Goal: Task Accomplishment & Management: Manage account settings

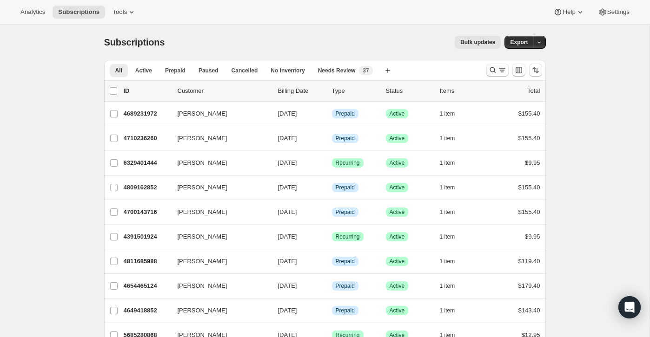
click at [491, 65] on button "Search and filter results" at bounding box center [497, 70] width 22 height 13
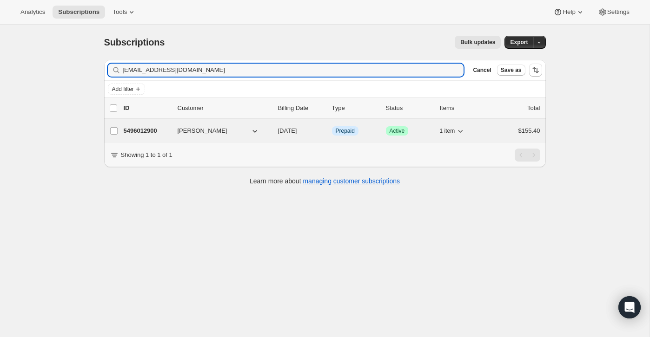
type input "[EMAIL_ADDRESS][DOMAIN_NAME]"
click at [491, 137] on div "5496012900 [PERSON_NAME] [DATE] Info Prepaid Success Active 1 item $155.40" at bounding box center [332, 131] width 416 height 13
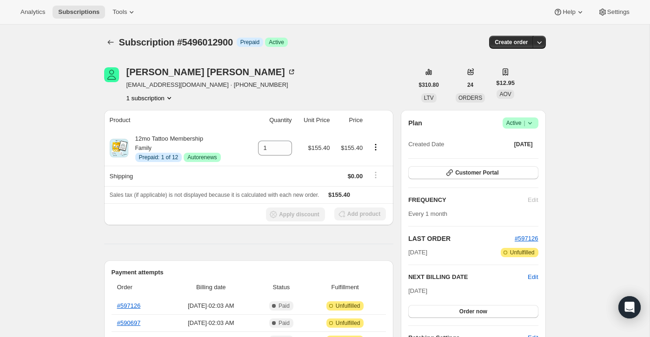
click at [116, 32] on div "Subscription #5496012900. This page is ready Subscription #5496012900 Info Prep…" at bounding box center [325, 42] width 442 height 35
click at [116, 42] on button "Subscriptions" at bounding box center [110, 42] width 13 height 13
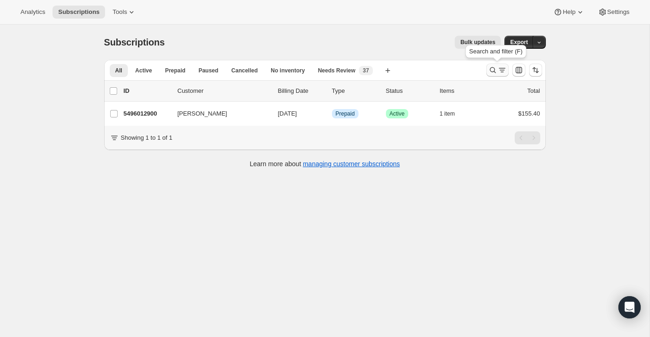
click at [501, 69] on icon "Search and filter results" at bounding box center [501, 70] width 9 height 9
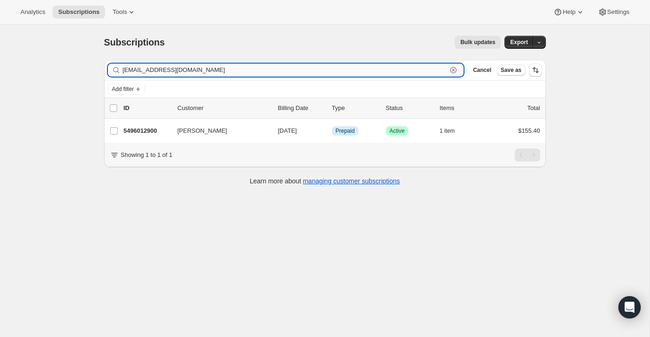
click at [460, 72] on div "[EMAIL_ADDRESS][DOMAIN_NAME] Clear" at bounding box center [286, 70] width 356 height 13
click at [455, 70] on icon "button" at bounding box center [453, 70] width 9 height 9
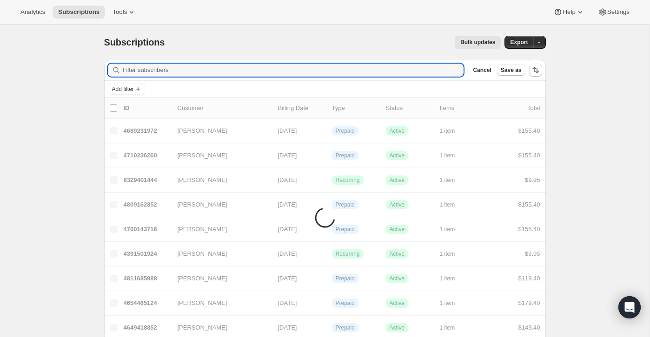
paste input "[EMAIL_ADDRESS][DOMAIN_NAME]"
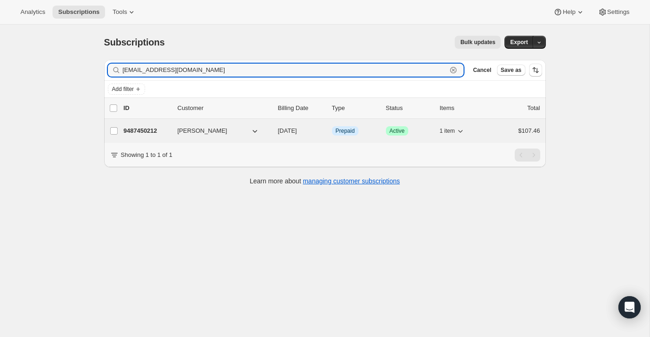
type input "[EMAIL_ADDRESS][DOMAIN_NAME]"
click at [508, 130] on div "$107.46" at bounding box center [517, 130] width 46 height 9
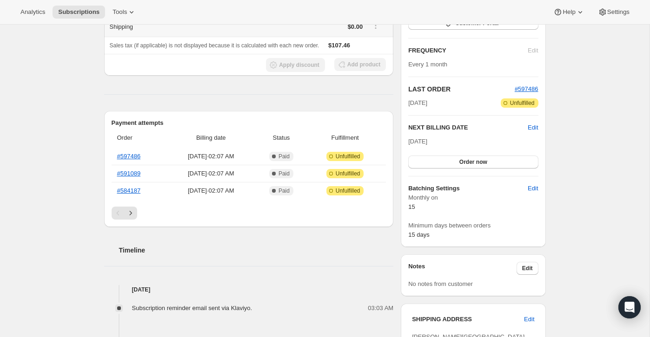
scroll to position [7, 0]
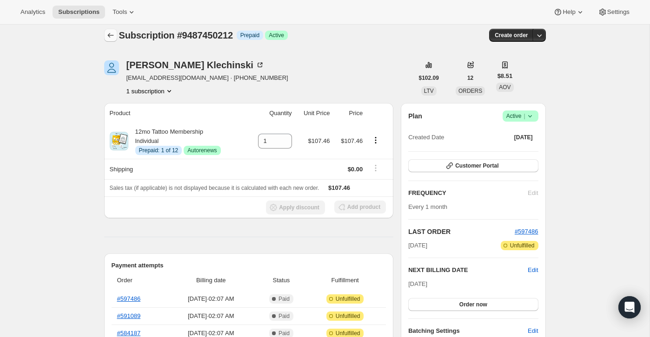
click at [107, 35] on icon "Subscriptions" at bounding box center [110, 35] width 9 height 9
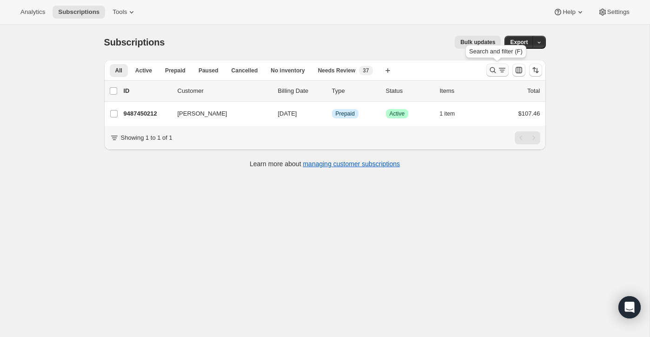
click at [501, 71] on icon "Search and filter results" at bounding box center [501, 70] width 9 height 9
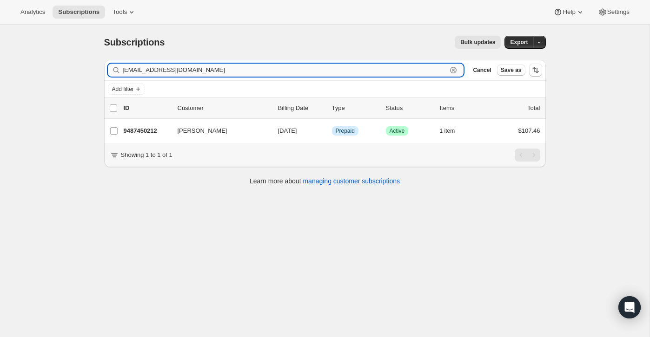
click at [453, 68] on icon "button" at bounding box center [453, 70] width 9 height 9
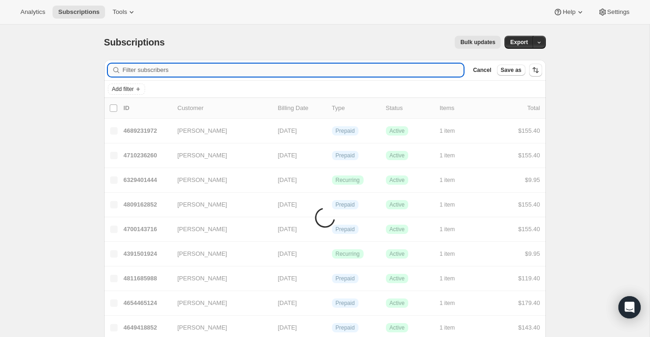
paste input "[EMAIL_ADDRESS][DOMAIN_NAME]"
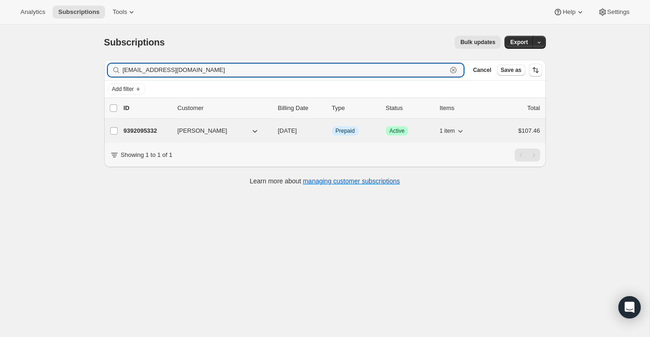
type input "[EMAIL_ADDRESS][DOMAIN_NAME]"
click at [488, 132] on div "9392095332 [PERSON_NAME] [DATE] Info Prepaid Success Active 1 item $107.46" at bounding box center [332, 131] width 416 height 13
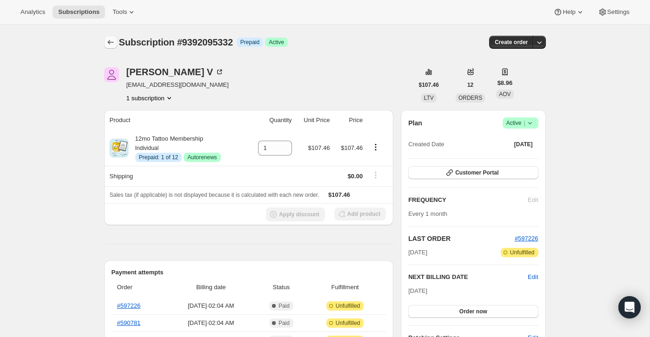
click at [112, 38] on icon "Subscriptions" at bounding box center [110, 42] width 9 height 9
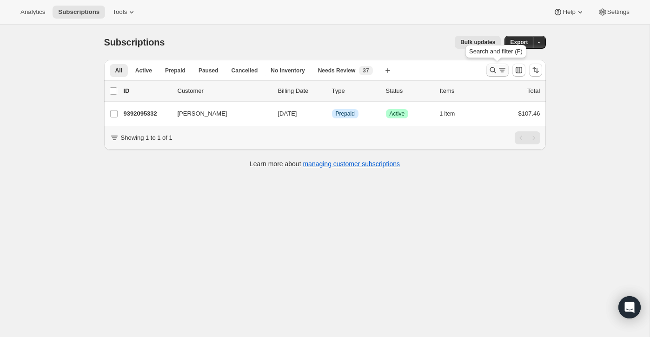
click at [488, 69] on icon "Search and filter results" at bounding box center [492, 70] width 9 height 9
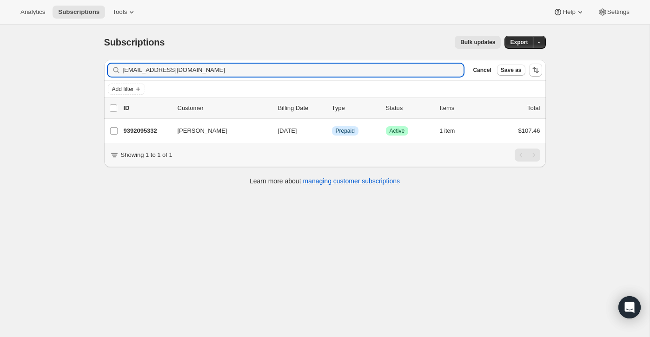
click at [458, 68] on div "[EMAIL_ADDRESS][DOMAIN_NAME] Clear" at bounding box center [286, 70] width 356 height 13
click at [454, 66] on icon "button" at bounding box center [453, 70] width 9 height 9
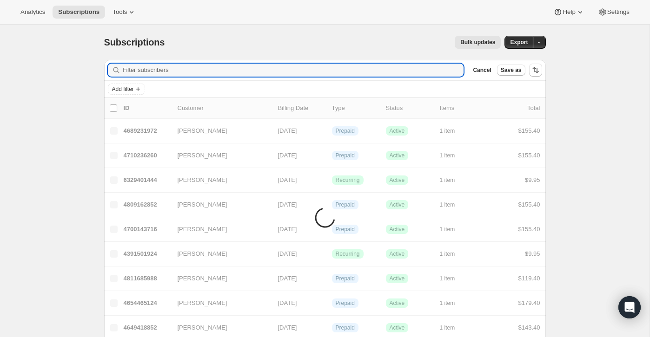
paste input "10479927396"
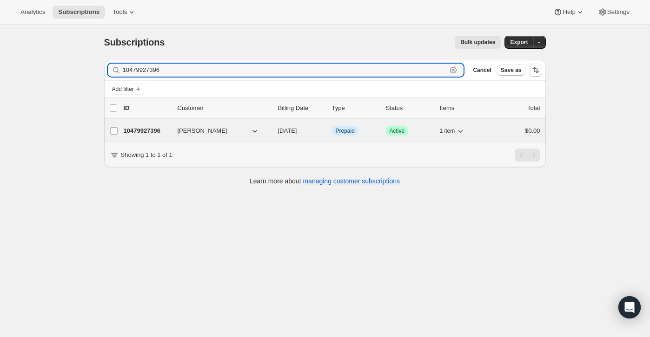
type input "10479927396"
click at [506, 126] on div "$0.00" at bounding box center [517, 130] width 46 height 9
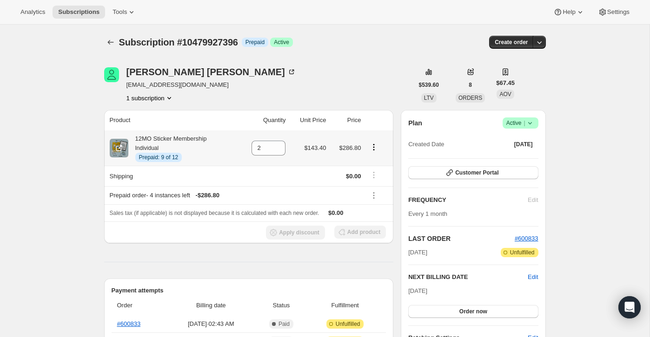
click at [373, 146] on icon "Product actions" at bounding box center [373, 147] width 9 height 9
click at [374, 83] on div "[PERSON_NAME] [EMAIL_ADDRESS][DOMAIN_NAME] 1 subscription" at bounding box center [258, 84] width 309 height 35
click at [111, 46] on icon "Subscriptions" at bounding box center [110, 42] width 9 height 9
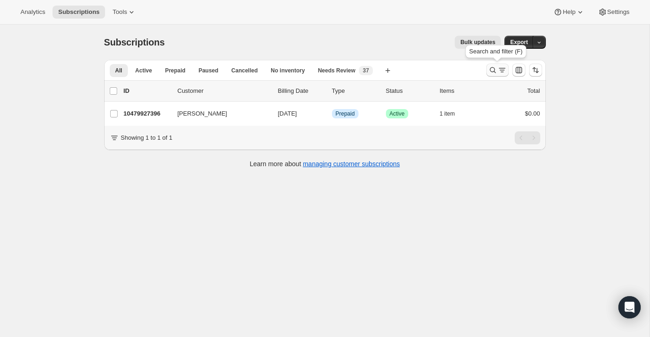
click at [497, 73] on icon "Search and filter results" at bounding box center [501, 70] width 9 height 9
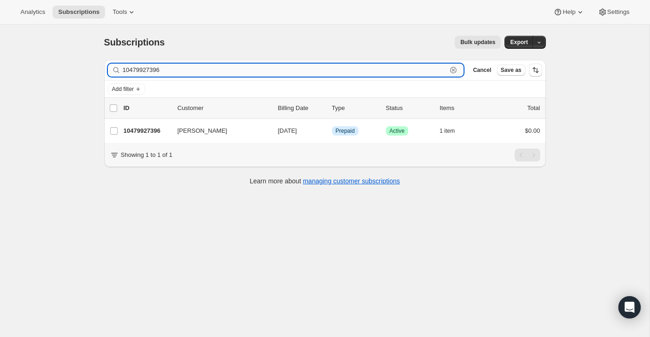
click at [454, 75] on div "10479927396 Clear" at bounding box center [286, 70] width 356 height 13
click at [454, 70] on icon "button" at bounding box center [453, 70] width 9 height 9
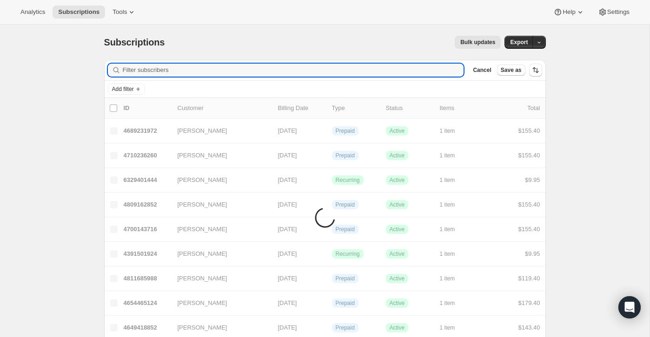
paste input "[EMAIL_ADDRESS][DOMAIN_NAME]"
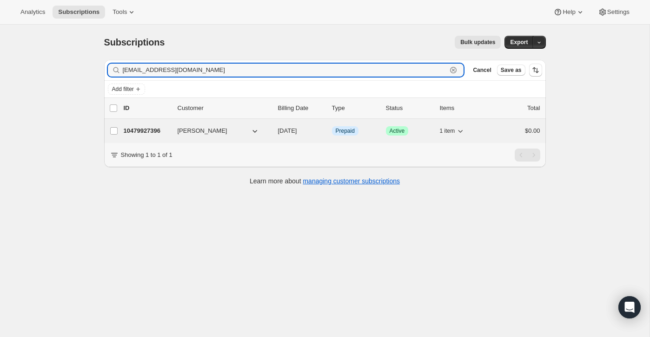
type input "[EMAIL_ADDRESS][DOMAIN_NAME]"
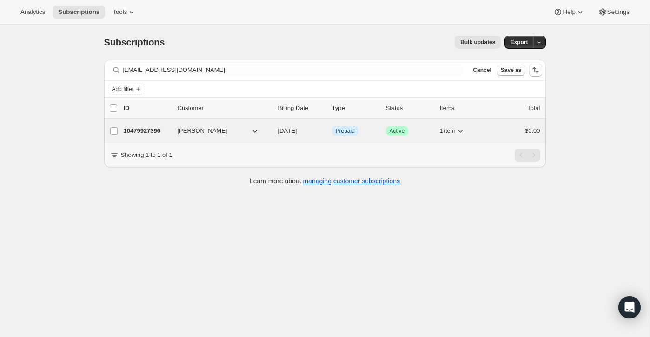
click at [476, 131] on div "1 item" at bounding box center [463, 131] width 46 height 13
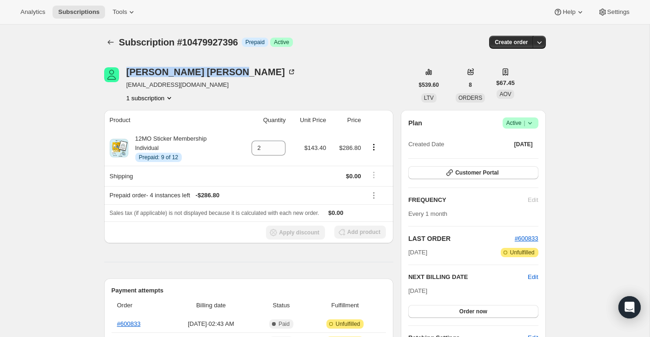
drag, startPoint x: 190, startPoint y: 73, endPoint x: 121, endPoint y: 74, distance: 68.8
click at [121, 74] on div "[PERSON_NAME] [EMAIL_ADDRESS][DOMAIN_NAME] 1 subscription" at bounding box center [258, 84] width 309 height 35
copy div "[PERSON_NAME]"
click at [105, 46] on button "Subscriptions" at bounding box center [110, 42] width 13 height 13
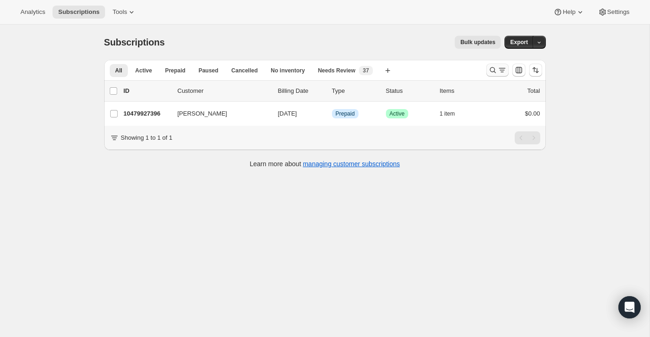
click at [489, 69] on icon "Search and filter results" at bounding box center [492, 70] width 9 height 9
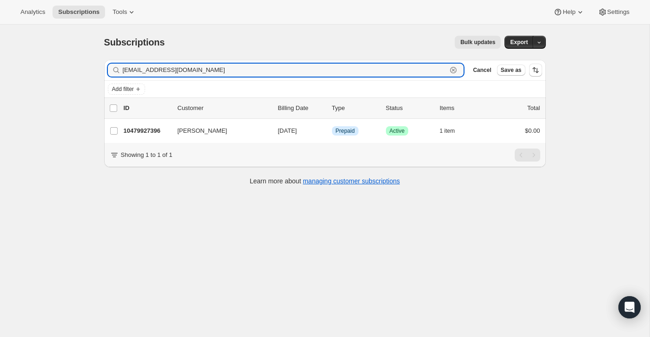
click at [449, 73] on icon "button" at bounding box center [453, 70] width 9 height 9
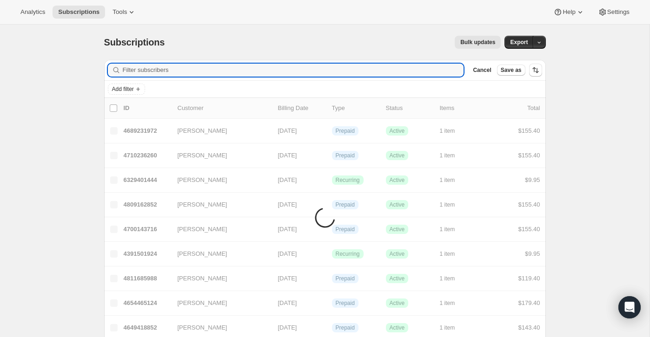
paste input "[PERSON_NAME]"
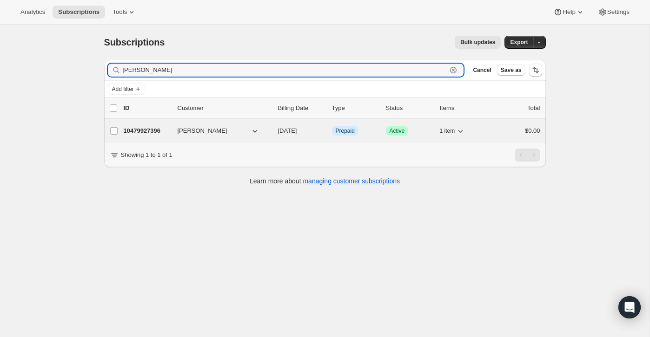
type input "[PERSON_NAME]"
click at [514, 137] on div "10479927396 [PERSON_NAME] [DATE] Info Prepaid Success Active 1 item $0.00" at bounding box center [332, 131] width 416 height 13
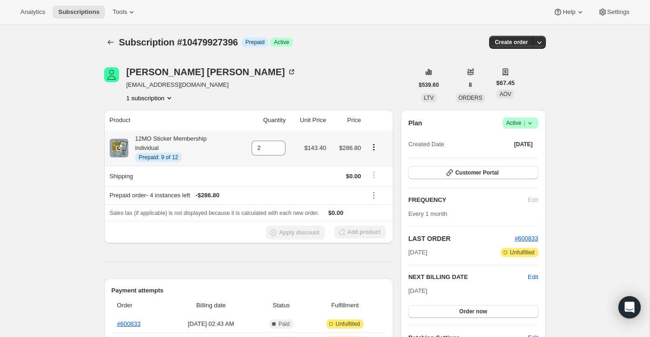
click at [374, 142] on td at bounding box center [378, 148] width 30 height 35
click at [375, 146] on icon "Product actions" at bounding box center [373, 147] width 9 height 9
click at [369, 81] on div "[PERSON_NAME] [EMAIL_ADDRESS][DOMAIN_NAME] 1 subscription" at bounding box center [258, 84] width 309 height 35
click at [108, 40] on icon "Subscriptions" at bounding box center [110, 42] width 9 height 9
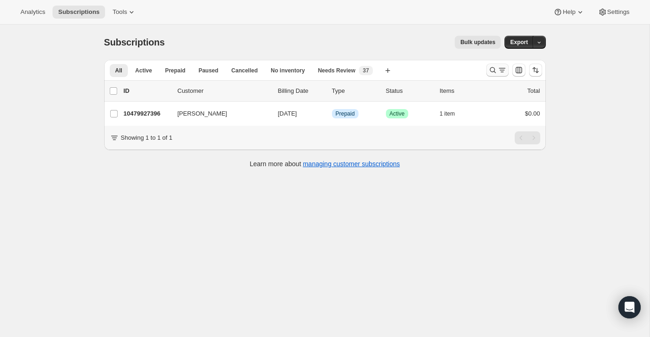
click at [494, 70] on icon "Search and filter results" at bounding box center [492, 70] width 6 height 6
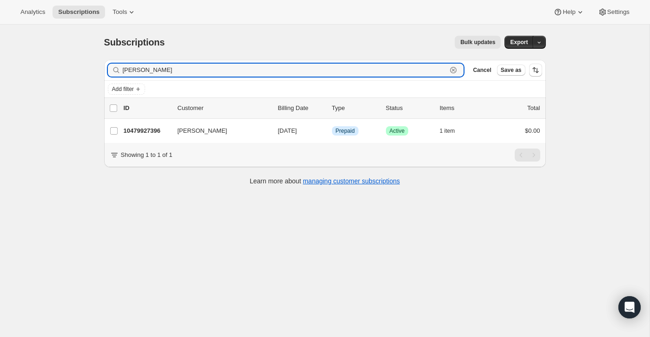
click at [457, 68] on icon "button" at bounding box center [453, 70] width 9 height 9
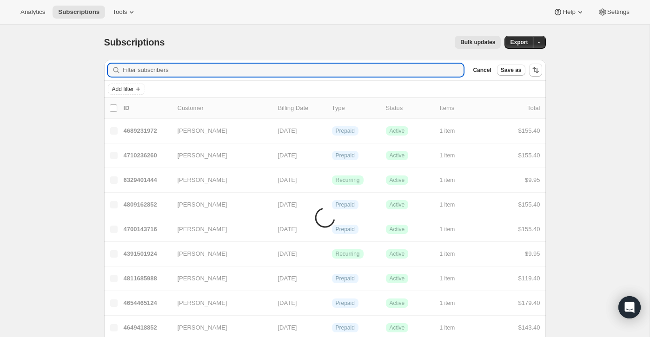
paste input "[EMAIL_ADDRESS][DOMAIN_NAME]"
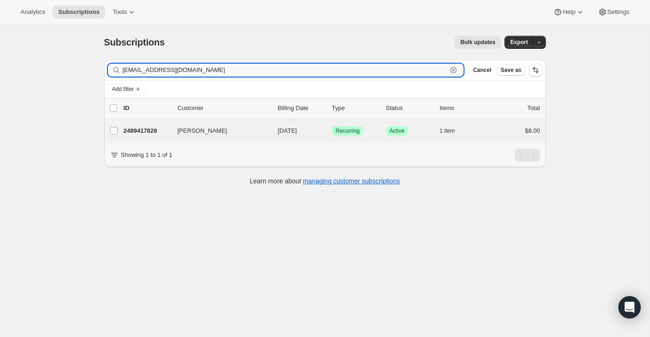
type input "[EMAIL_ADDRESS][DOMAIN_NAME]"
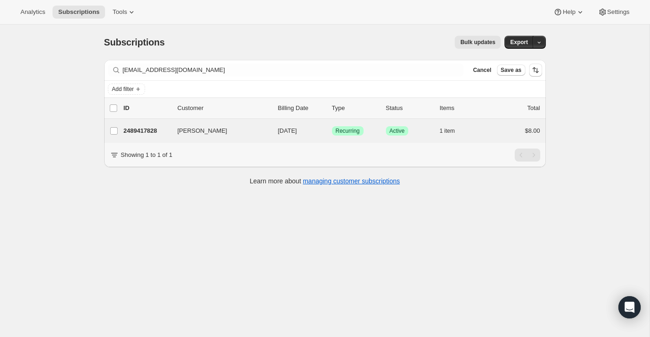
click at [503, 124] on div "[PERSON_NAME] 2489417828 [PERSON_NAME] [DATE] Success Recurring Success Active …" at bounding box center [325, 131] width 442 height 24
click at [507, 133] on div "$8.00" at bounding box center [517, 130] width 46 height 9
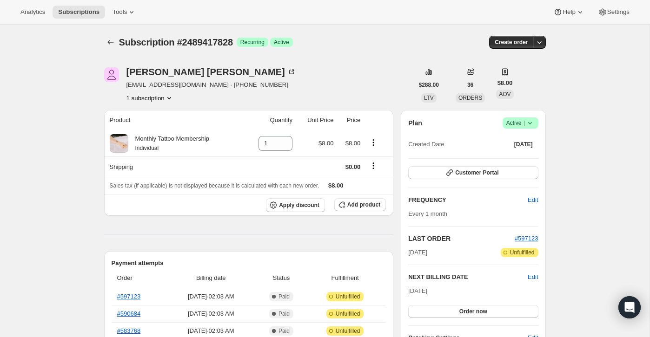
click at [528, 125] on icon at bounding box center [529, 123] width 9 height 9
click at [518, 152] on button "Cancel subscription" at bounding box center [517, 157] width 58 height 15
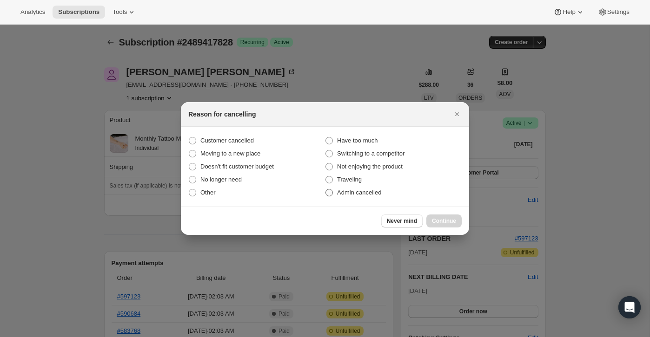
click at [416, 193] on label "Admin cancelled" at bounding box center [393, 192] width 137 height 13
click at [326, 190] on input "Admin cancelled" at bounding box center [325, 189] width 0 height 0
radio input "true"
click at [433, 218] on span "Continue" at bounding box center [444, 221] width 24 height 7
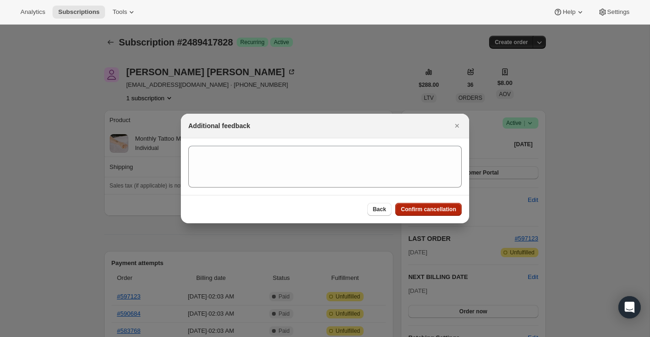
click at [433, 211] on span "Confirm cancellation" at bounding box center [428, 209] width 55 height 7
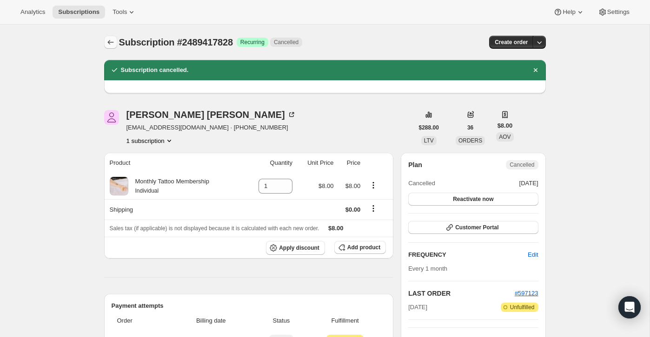
click at [105, 40] on button "Subscriptions" at bounding box center [110, 42] width 13 height 13
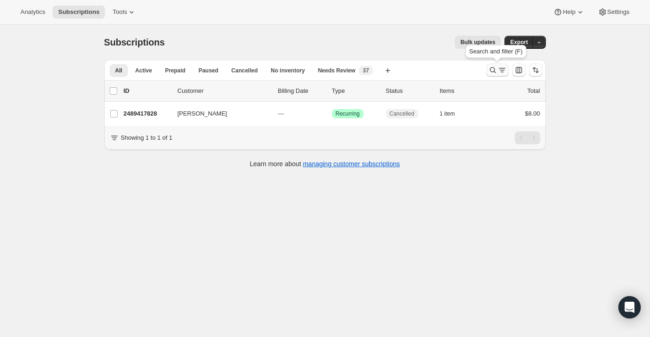
click at [494, 71] on icon "Search and filter results" at bounding box center [492, 70] width 9 height 9
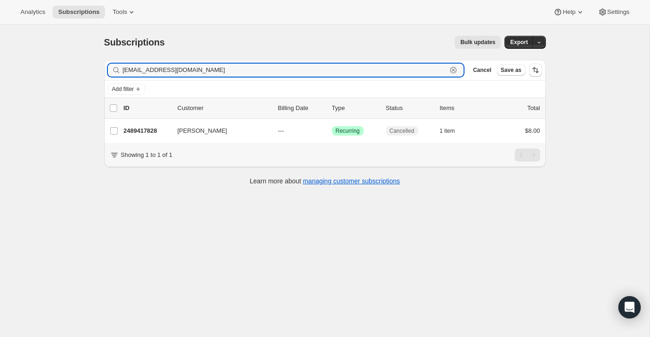
click at [455, 67] on icon "button" at bounding box center [453, 70] width 9 height 9
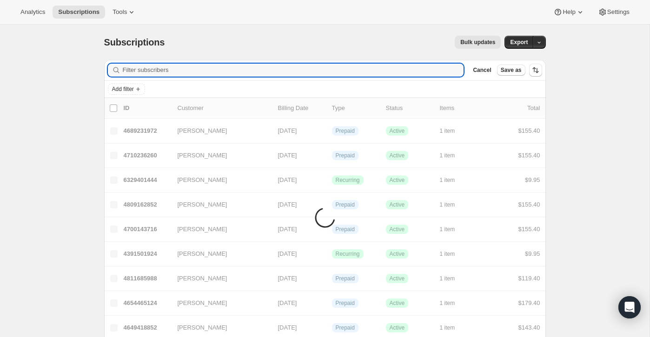
paste input "[EMAIL_ADDRESS][DOMAIN_NAME]"
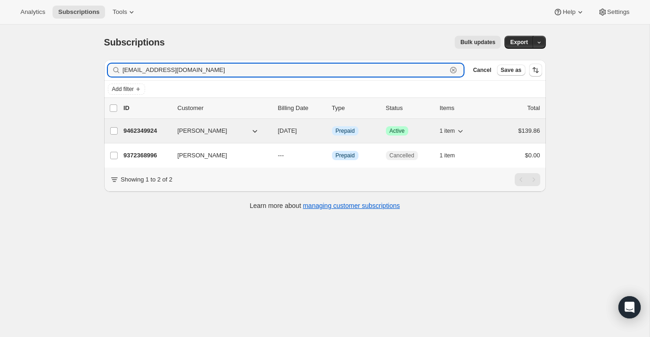
type input "[EMAIL_ADDRESS][DOMAIN_NAME]"
click at [495, 127] on div "$139.86" at bounding box center [517, 130] width 46 height 9
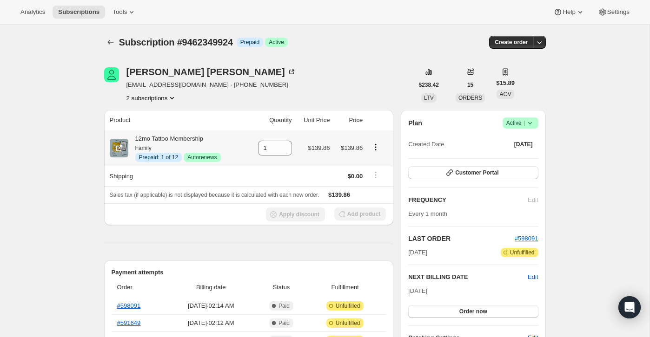
click at [376, 146] on icon "Product actions" at bounding box center [375, 147] width 9 height 9
click at [374, 165] on span "Disable Autorenew" at bounding box center [375, 165] width 50 height 7
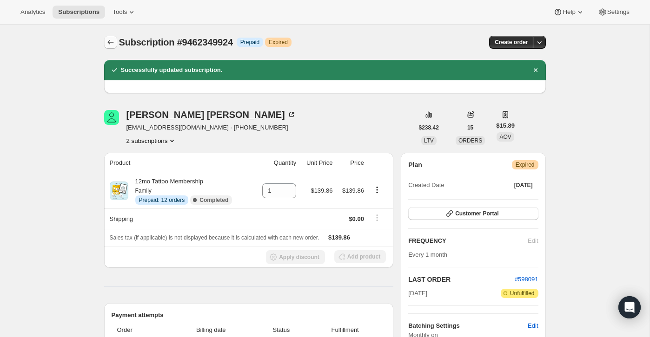
click at [112, 46] on icon "Subscriptions" at bounding box center [110, 42] width 9 height 9
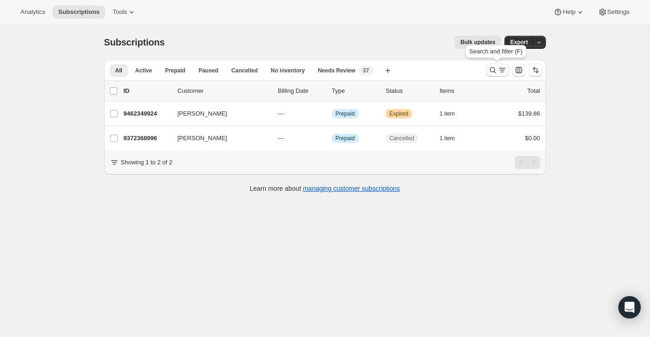
click at [490, 71] on icon "Search and filter results" at bounding box center [492, 70] width 6 height 6
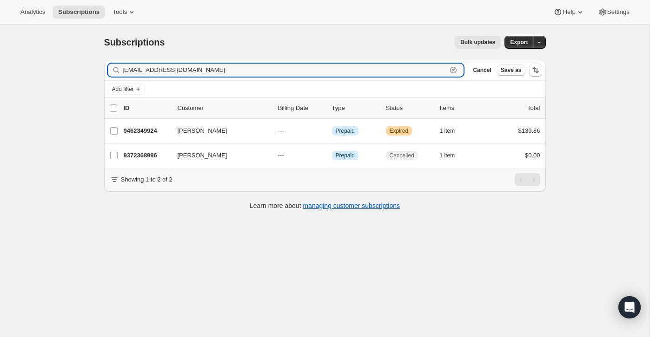
click at [454, 71] on icon "button" at bounding box center [453, 70] width 9 height 9
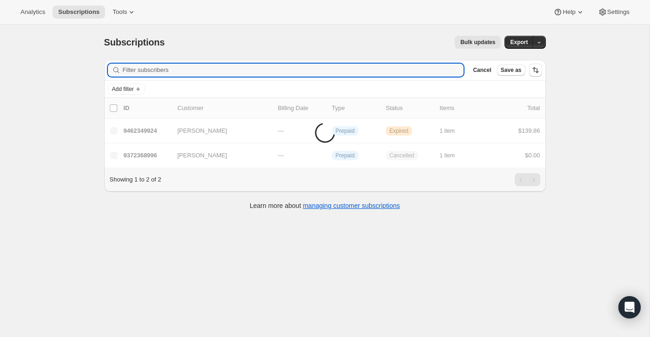
paste input "[EMAIL_ADDRESS][DOMAIN_NAME]"
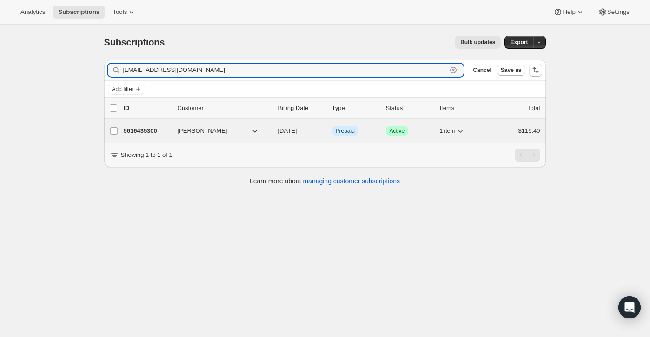
type input "[EMAIL_ADDRESS][DOMAIN_NAME]"
click at [505, 132] on div "$119.40" at bounding box center [517, 130] width 46 height 9
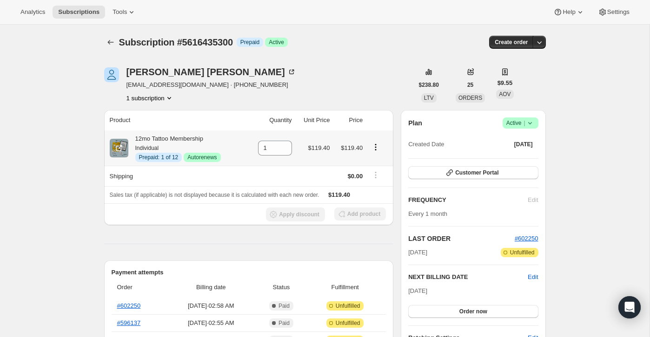
click at [375, 146] on icon "Product actions" at bounding box center [375, 147] width 9 height 9
click at [374, 163] on span "Disable Autorenew" at bounding box center [375, 165] width 50 height 7
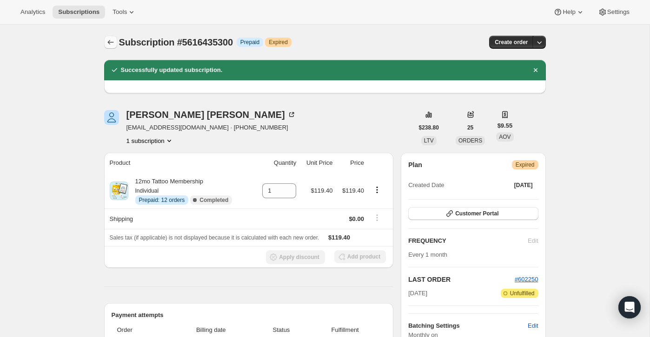
click at [107, 45] on icon "Subscriptions" at bounding box center [110, 42] width 9 height 9
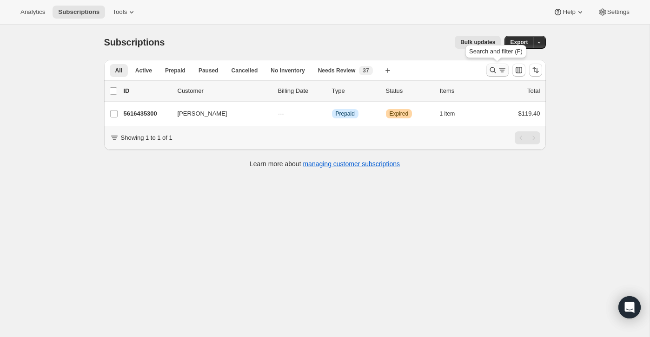
click at [504, 68] on icon "Search and filter results" at bounding box center [501, 70] width 9 height 9
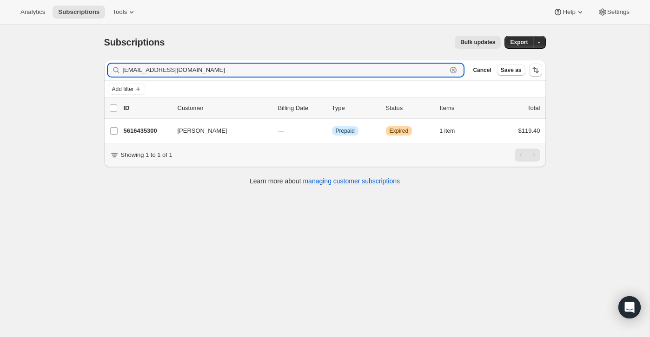
click at [449, 70] on icon "button" at bounding box center [453, 70] width 9 height 9
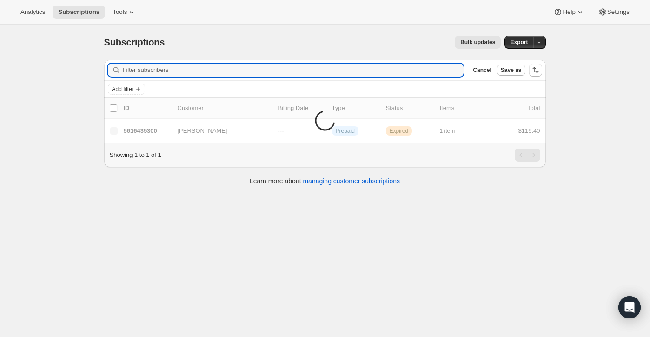
paste input "[EMAIL_ADDRESS][DOMAIN_NAME]"
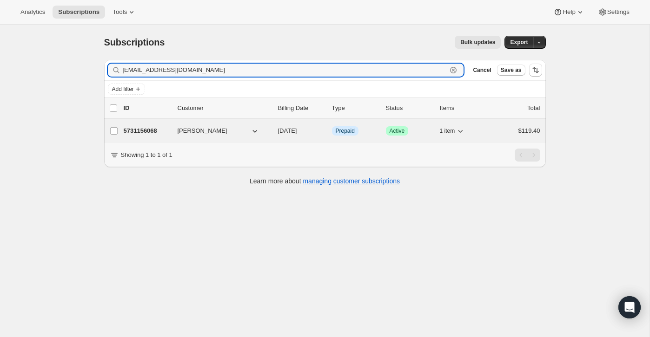
type input "[EMAIL_ADDRESS][DOMAIN_NAME]"
click at [506, 128] on div "$119.40" at bounding box center [517, 130] width 46 height 9
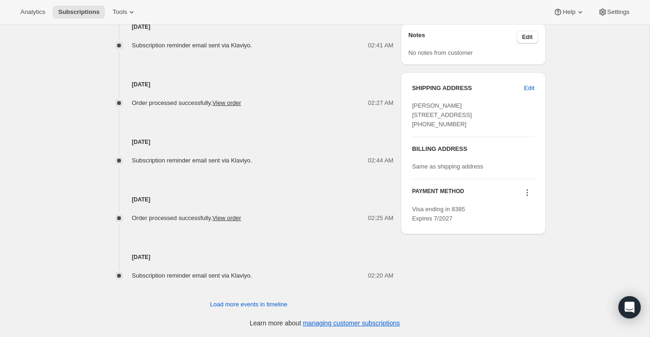
scroll to position [412, 0]
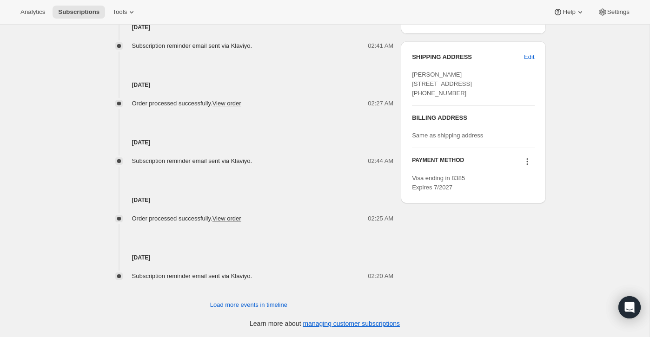
click at [531, 166] on icon at bounding box center [526, 161] width 9 height 9
click at [525, 196] on span "Send link to update card" at bounding box center [524, 197] width 65 height 7
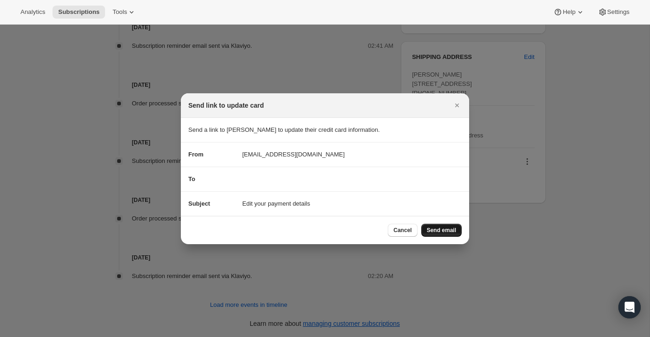
click at [443, 231] on span "Send email" at bounding box center [441, 230] width 29 height 7
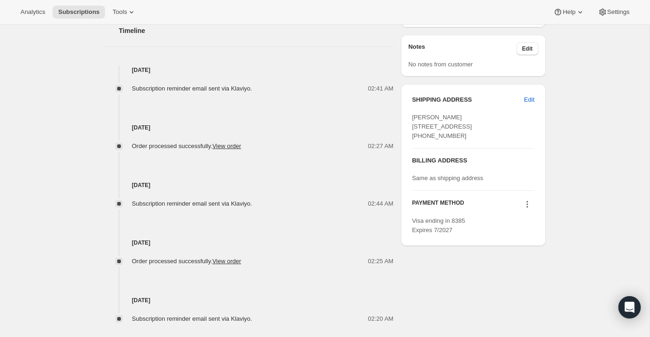
scroll to position [0, 0]
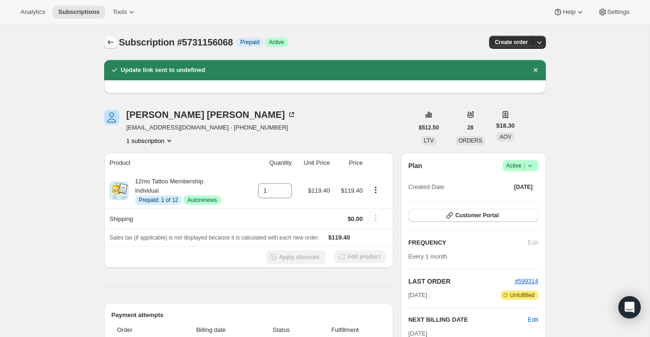
click at [107, 40] on icon "Subscriptions" at bounding box center [110, 42] width 9 height 9
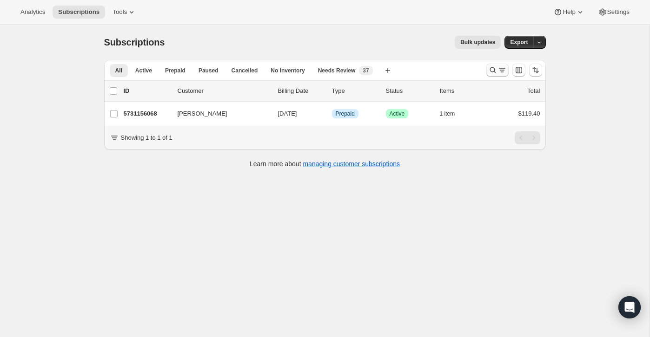
click at [498, 75] on button "Search and filter results" at bounding box center [497, 70] width 22 height 13
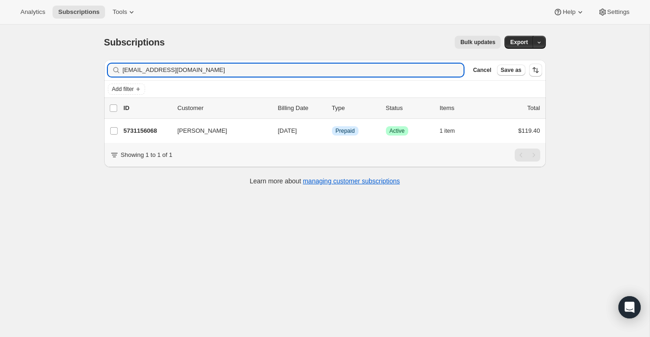
click at [454, 65] on div "[EMAIL_ADDRESS][DOMAIN_NAME] Clear" at bounding box center [286, 70] width 356 height 13
click at [454, 70] on icon "button" at bounding box center [453, 70] width 9 height 9
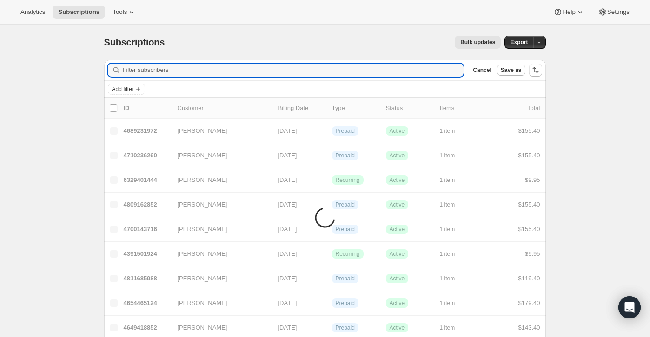
paste input "[EMAIL_ADDRESS][DOMAIN_NAME]"
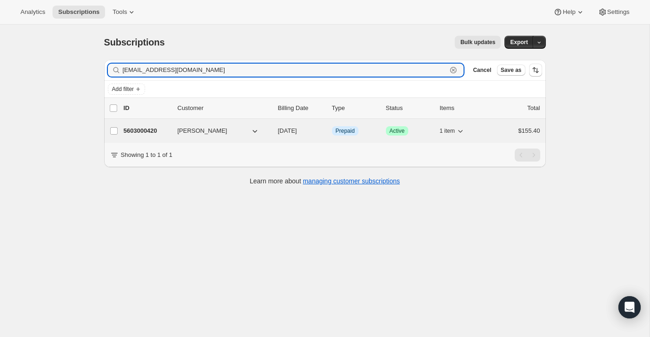
type input "[EMAIL_ADDRESS][DOMAIN_NAME]"
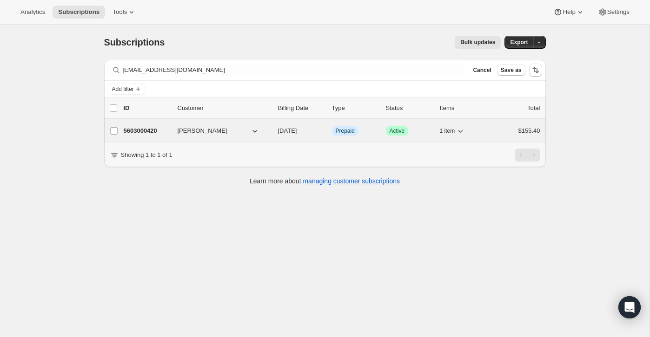
click at [482, 127] on div "1 item" at bounding box center [463, 131] width 46 height 13
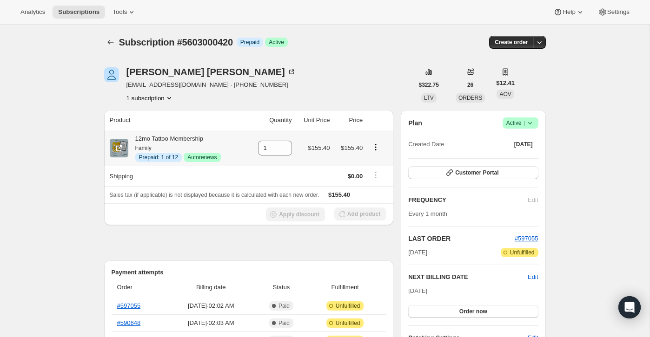
click at [374, 146] on icon "Product actions" at bounding box center [375, 147] width 9 height 9
click at [380, 163] on span "Disable Autorenew" at bounding box center [375, 165] width 50 height 7
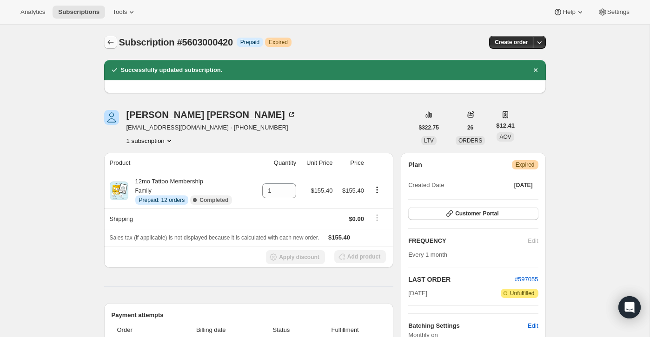
click at [111, 44] on icon "Subscriptions" at bounding box center [110, 42] width 9 height 9
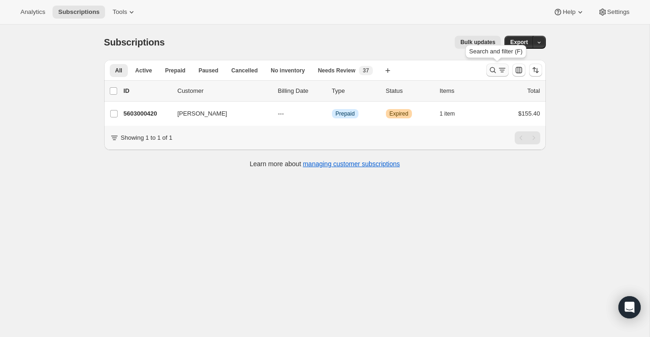
click at [500, 68] on icon "Search and filter results" at bounding box center [501, 70] width 9 height 9
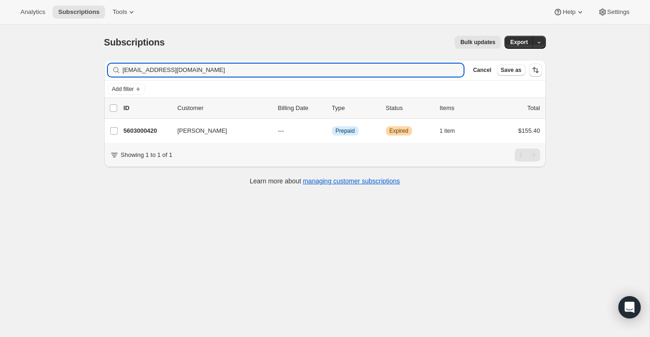
click at [458, 70] on div "[EMAIL_ADDRESS][DOMAIN_NAME] Clear" at bounding box center [286, 70] width 356 height 13
click at [453, 70] on icon "button" at bounding box center [453, 70] width 3 height 3
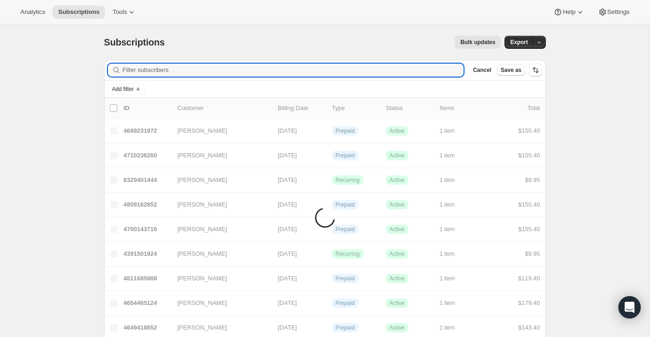
paste input "[PERSON_NAME][EMAIL_ADDRESS][PERSON_NAME][DOMAIN_NAME]"
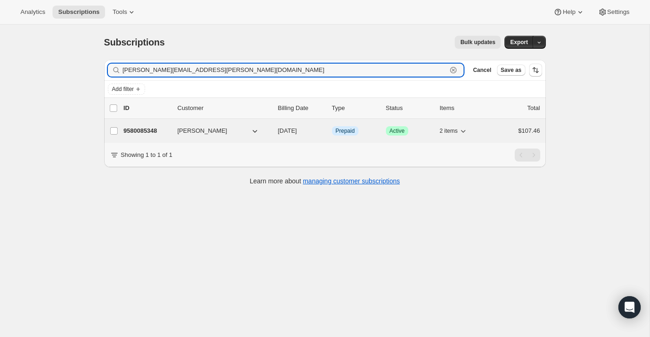
type input "[PERSON_NAME][EMAIL_ADDRESS][PERSON_NAME][DOMAIN_NAME]"
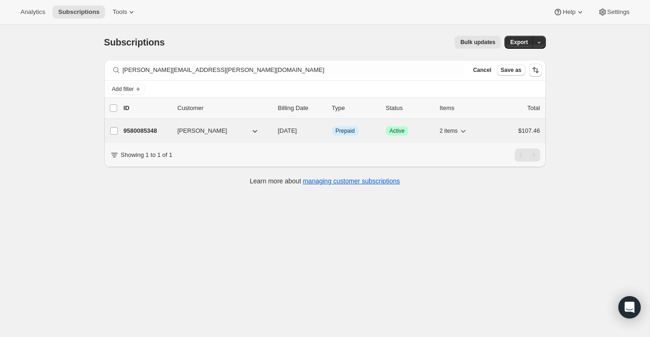
click at [497, 128] on div "$107.46" at bounding box center [517, 130] width 46 height 9
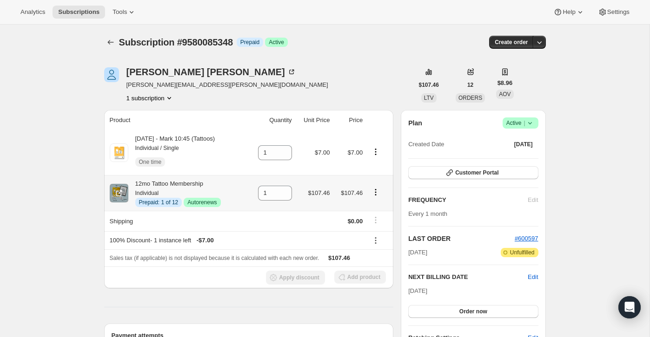
click at [377, 194] on icon "Product actions" at bounding box center [375, 192] width 9 height 9
click at [376, 209] on span "Disable Autorenew" at bounding box center [376, 210] width 50 height 7
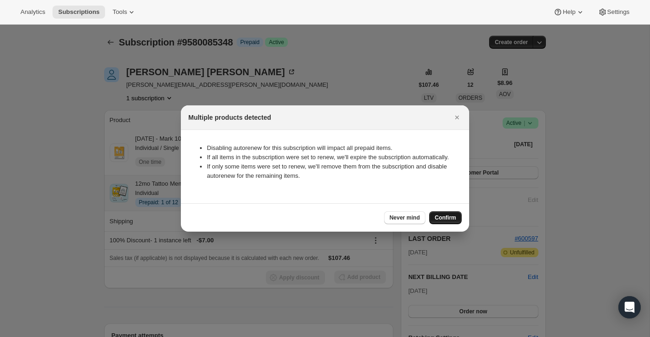
click at [438, 222] on span "Confirm" at bounding box center [445, 217] width 21 height 7
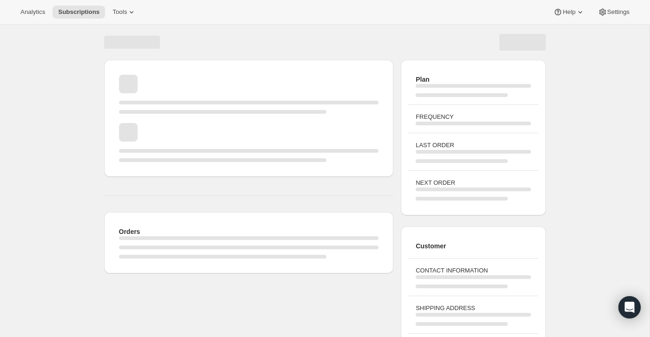
click at [106, 193] on div "Orders" at bounding box center [249, 167] width 290 height 214
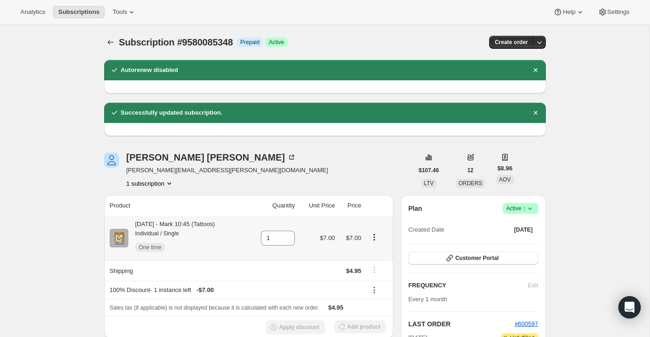
click at [375, 237] on icon "Product actions" at bounding box center [373, 237] width 1 height 1
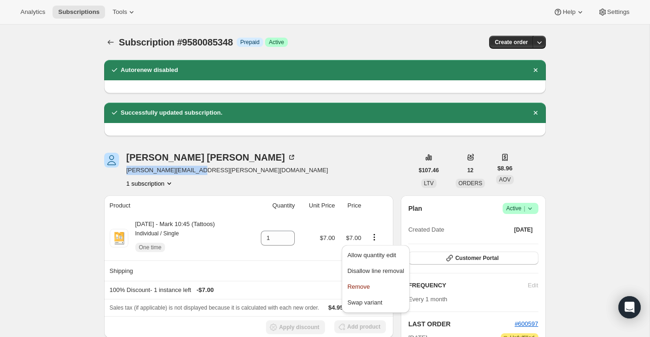
drag, startPoint x: 197, startPoint y: 172, endPoint x: 126, endPoint y: 173, distance: 70.2
click at [126, 173] on div "[PERSON_NAME] [PERSON_NAME][EMAIL_ADDRESS][PERSON_NAME][DOMAIN_NAME] 1 subscrip…" at bounding box center [258, 170] width 309 height 35
copy span "[PERSON_NAME][EMAIL_ADDRESS][PERSON_NAME][DOMAIN_NAME]"
click at [376, 236] on icon "Product actions" at bounding box center [373, 237] width 9 height 9
click at [343, 166] on div "[PERSON_NAME] [PERSON_NAME][EMAIL_ADDRESS][PERSON_NAME][DOMAIN_NAME] 1 subscrip…" at bounding box center [258, 170] width 309 height 35
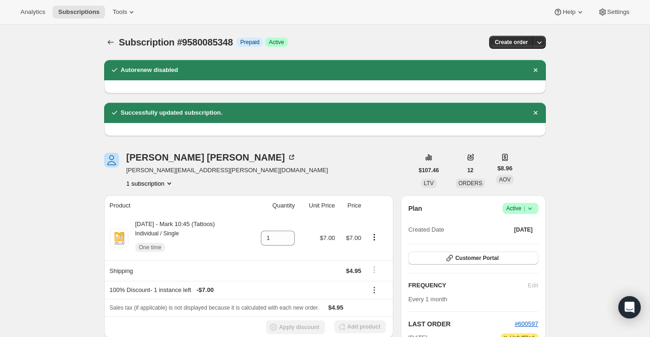
scroll to position [82, 0]
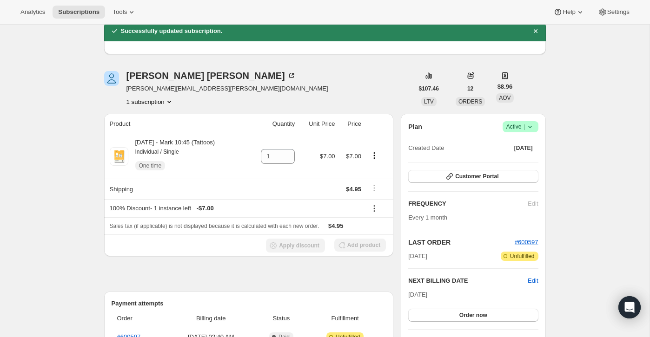
click at [525, 124] on icon at bounding box center [529, 126] width 9 height 9
click at [506, 158] on span "Cancel subscription" at bounding box center [517, 161] width 53 height 7
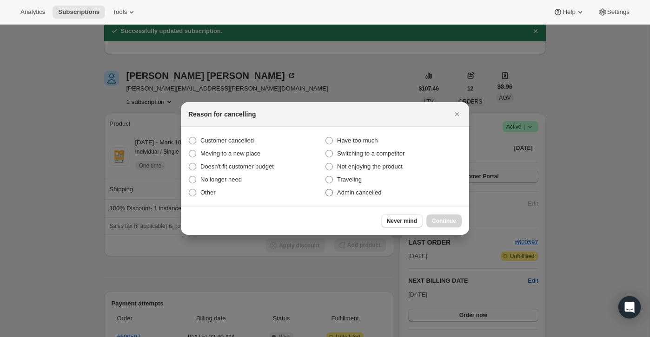
click at [403, 194] on label "Admin cancelled" at bounding box center [393, 192] width 137 height 13
click at [326, 190] on input "Admin cancelled" at bounding box center [325, 189] width 0 height 0
radio input "true"
click at [455, 219] on span "Continue" at bounding box center [444, 221] width 24 height 7
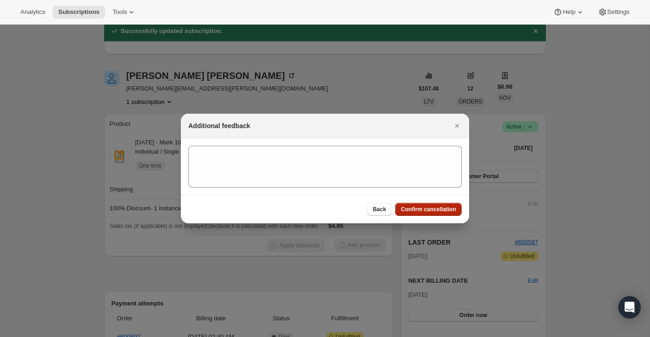
click at [453, 206] on button "Confirm cancellation" at bounding box center [428, 209] width 66 height 13
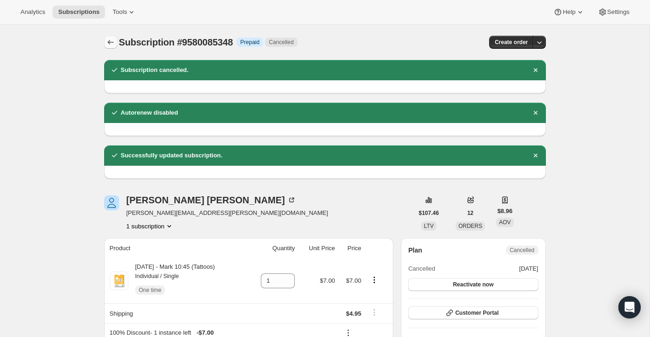
click at [112, 45] on icon "Subscriptions" at bounding box center [110, 42] width 9 height 9
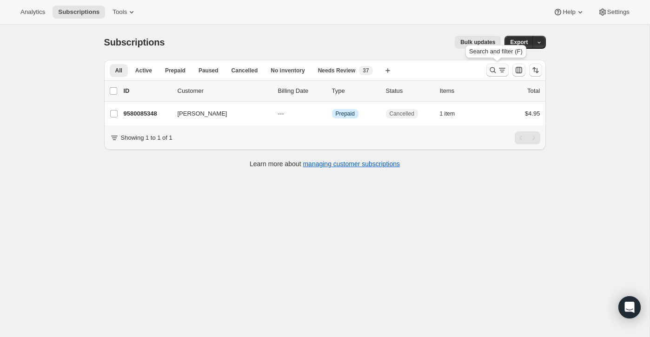
click at [495, 67] on icon "Search and filter results" at bounding box center [492, 70] width 9 height 9
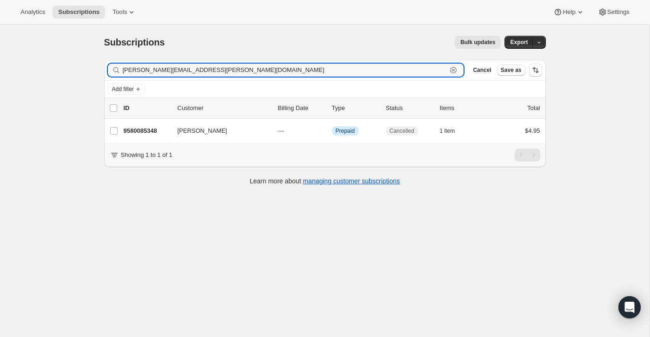
click at [455, 73] on icon "button" at bounding box center [453, 70] width 9 height 9
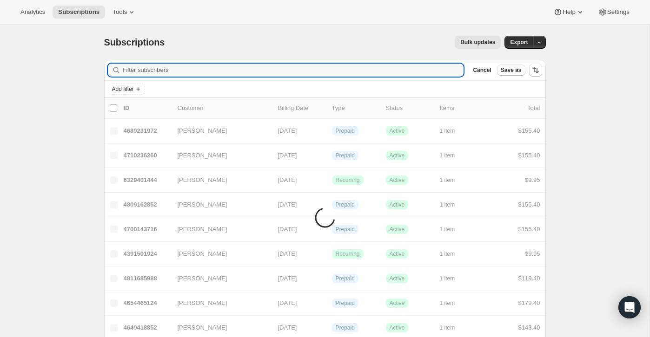
paste input "[EMAIL_ADDRESS][DOMAIN_NAME]>"
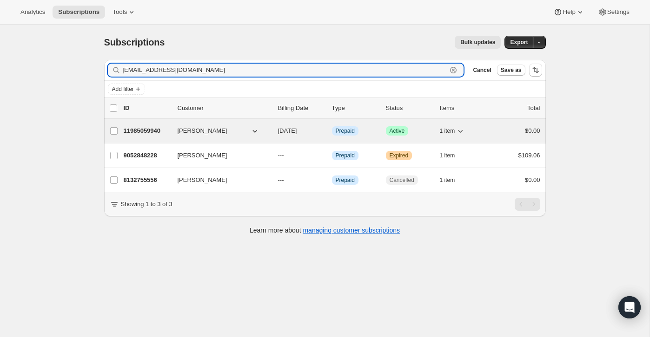
type input "[EMAIL_ADDRESS][DOMAIN_NAME]"
click at [492, 134] on div "11985059940 [PERSON_NAME] [DATE] Info Prepaid Success Active 1 item $0.00" at bounding box center [332, 131] width 416 height 13
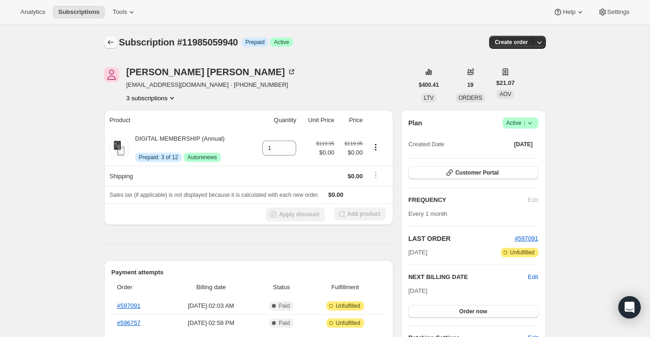
click at [114, 37] on button "Subscriptions" at bounding box center [110, 42] width 13 height 13
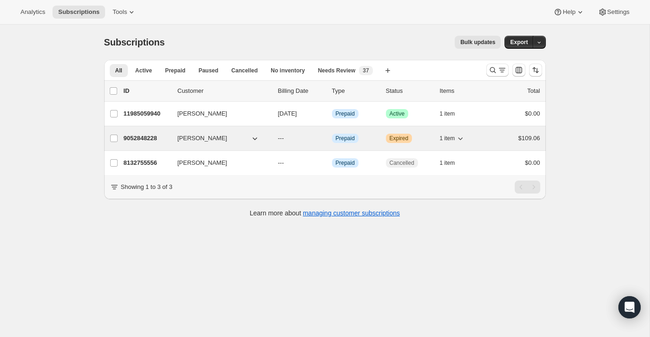
click at [489, 141] on div "9052848228 [PERSON_NAME] --- Info Prepaid Warning Expired 1 item $109.06" at bounding box center [332, 138] width 416 height 13
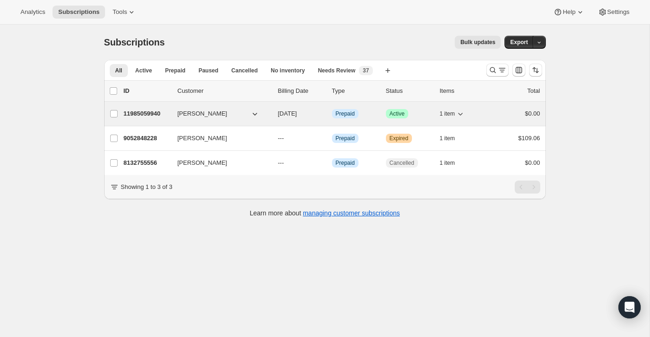
click at [470, 113] on div "1 item" at bounding box center [463, 113] width 46 height 13
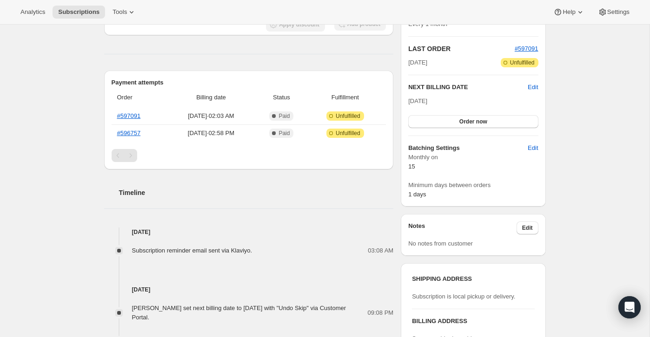
scroll to position [191, 0]
click at [132, 134] on link "#596757" at bounding box center [129, 132] width 24 height 7
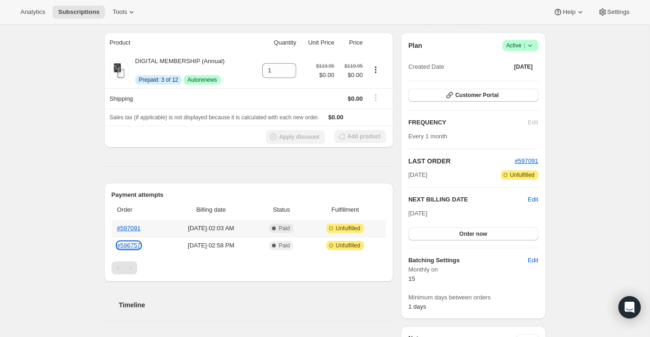
scroll to position [0, 0]
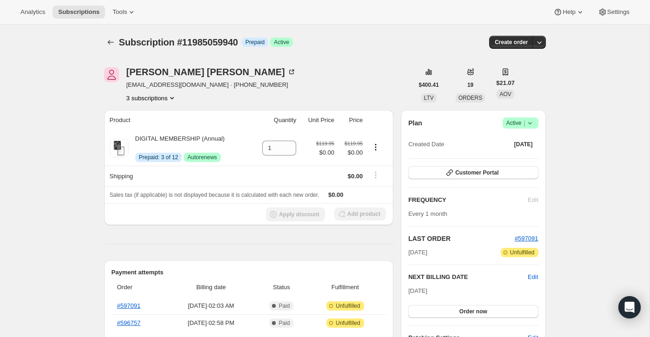
click at [536, 127] on span "Success Active |" at bounding box center [520, 123] width 36 height 11
click at [521, 154] on span "Cancel subscription" at bounding box center [517, 157] width 53 height 7
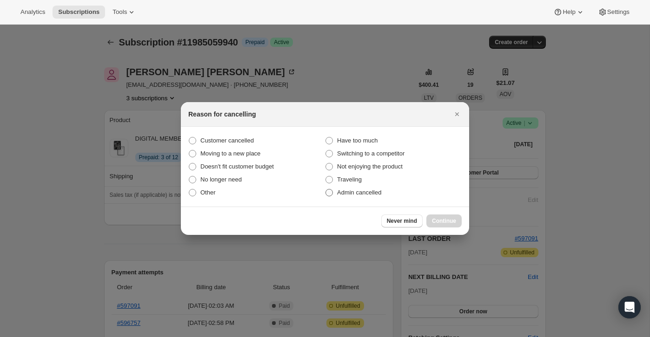
click at [389, 188] on label "Admin cancelled" at bounding box center [393, 192] width 137 height 13
click at [326, 189] on input "Admin cancelled" at bounding box center [325, 189] width 0 height 0
radio input "true"
click at [447, 218] on span "Continue" at bounding box center [444, 221] width 24 height 7
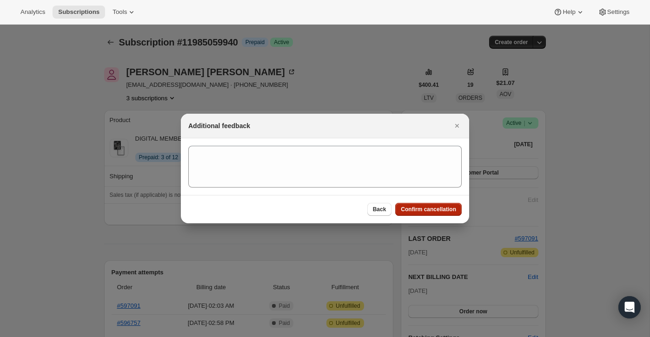
click at [446, 208] on span "Confirm cancellation" at bounding box center [428, 209] width 55 height 7
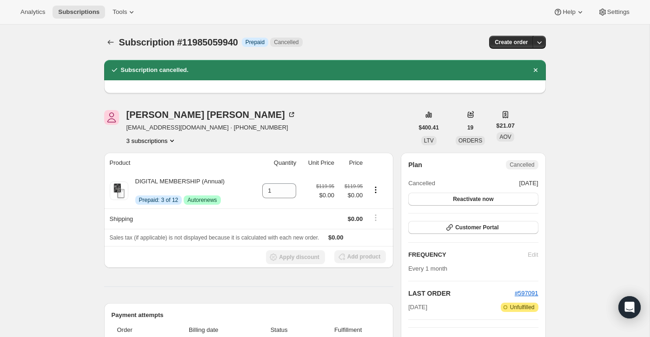
click at [110, 51] on div "Subscription #11985059940. This page is ready Subscription #11985059940 Info Pr…" at bounding box center [325, 42] width 442 height 35
click at [107, 38] on icon "Subscriptions" at bounding box center [110, 42] width 9 height 9
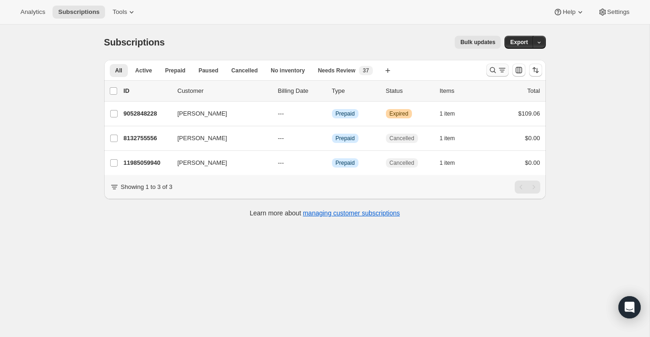
click at [487, 71] on button "Search and filter results" at bounding box center [497, 70] width 22 height 13
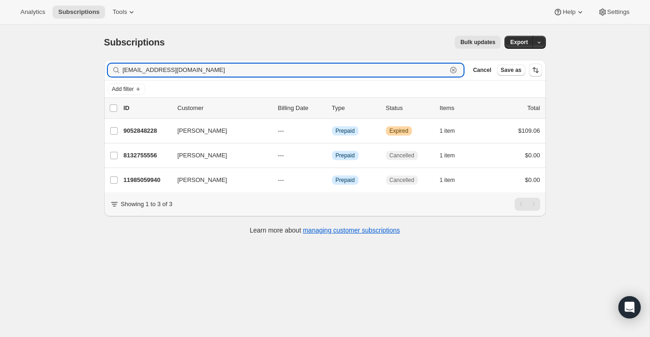
click at [452, 69] on icon "button" at bounding box center [453, 70] width 3 height 3
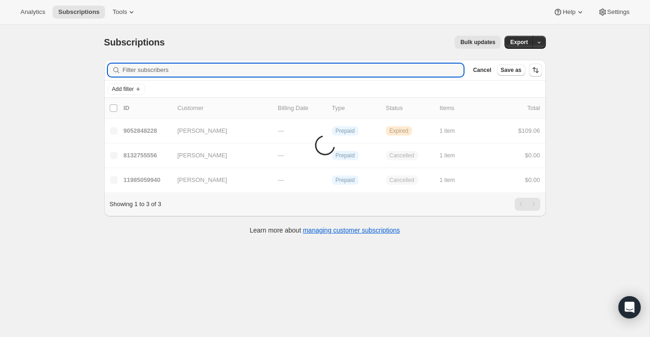
paste input "jshirley67@icloud.com"
type input "jshirley67@icloud.com"
click at [452, 69] on icon "button" at bounding box center [453, 70] width 3 height 3
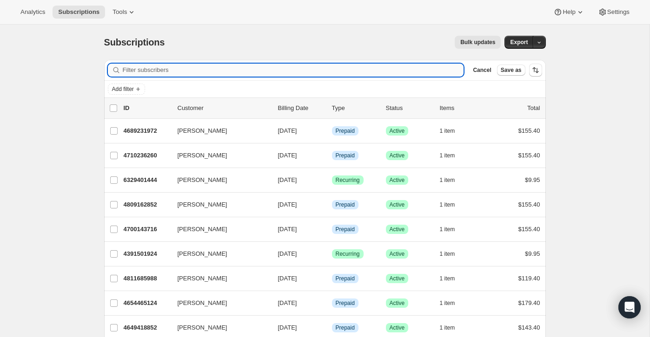
click at [344, 68] on input "Filter subscribers" at bounding box center [293, 70] width 341 height 13
paste input "jshirley67@icloud.com"
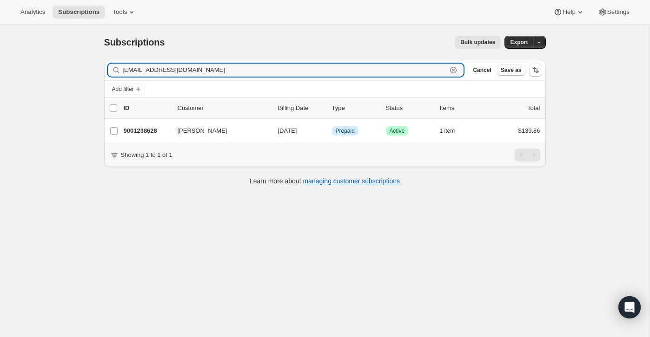
type input "jshirley67@icloud.com"
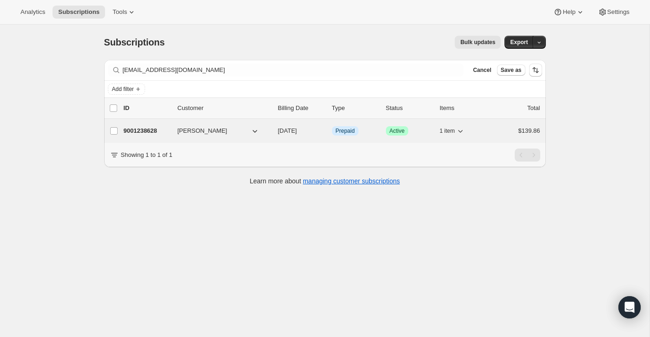
click at [509, 131] on div "$139.86" at bounding box center [517, 130] width 46 height 9
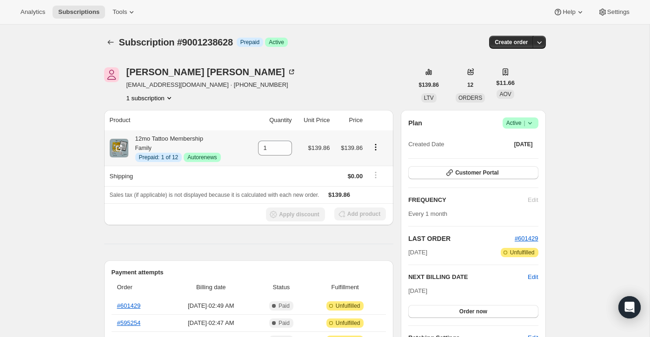
click at [376, 152] on icon "Product actions" at bounding box center [375, 147] width 9 height 9
click at [375, 159] on button "Disable Autorenew" at bounding box center [375, 165] width 56 height 15
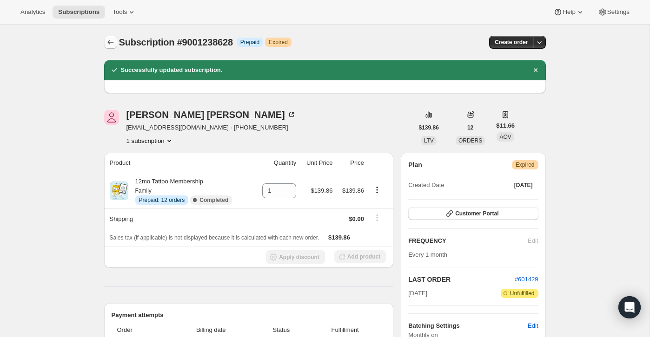
click at [112, 42] on icon "Subscriptions" at bounding box center [110, 42] width 9 height 9
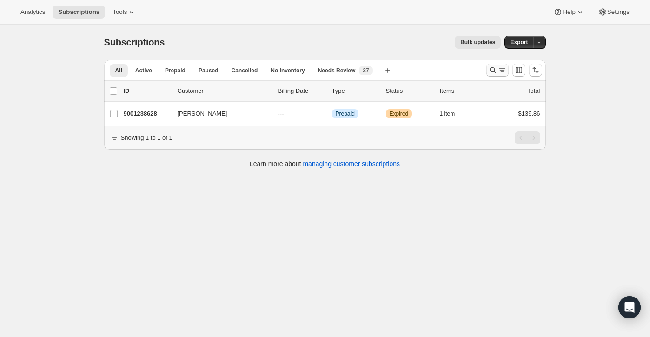
click at [503, 72] on icon "Search and filter results" at bounding box center [501, 70] width 9 height 9
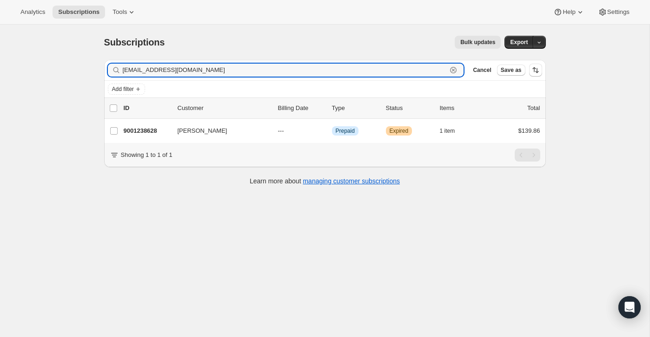
click at [455, 70] on icon "button" at bounding box center [453, 70] width 9 height 9
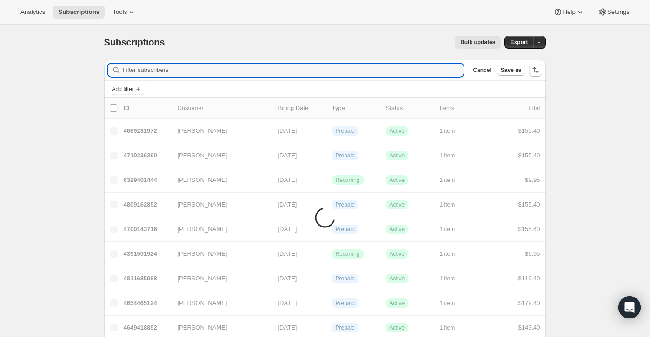
paste input "kdsjts3@yahoo.com"
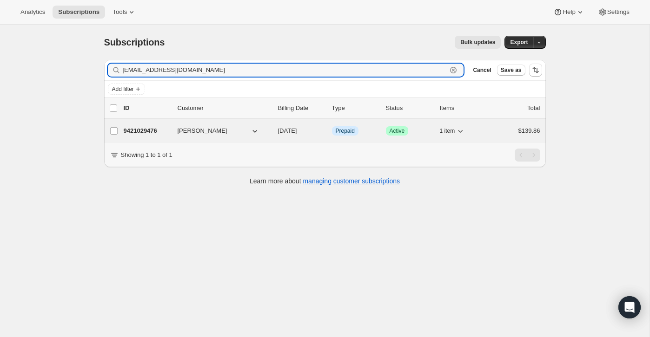
type input "kdsjts3@yahoo.com"
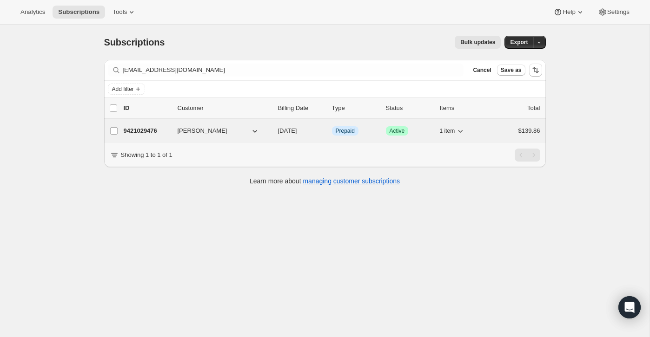
click at [503, 134] on div "$139.86" at bounding box center [517, 130] width 46 height 9
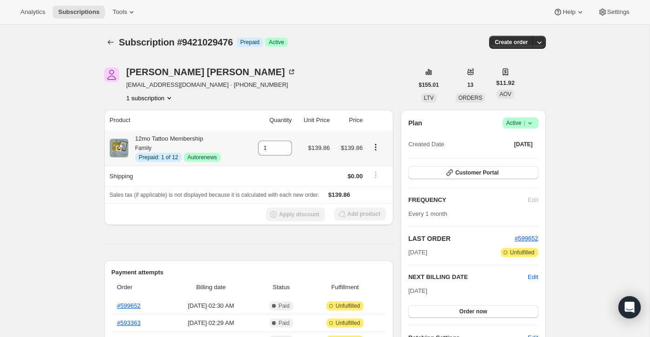
click at [373, 146] on icon "Product actions" at bounding box center [375, 147] width 9 height 9
click at [375, 163] on span "Disable Autorenew" at bounding box center [375, 165] width 50 height 7
